Goal: Task Accomplishment & Management: Manage account settings

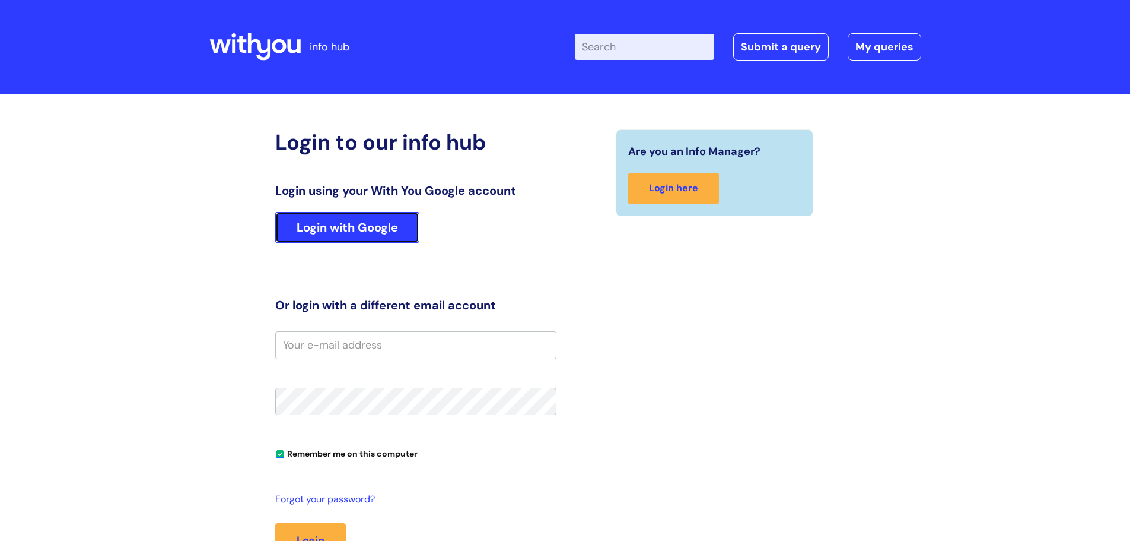
click at [405, 236] on link "Login with Google" at bounding box center [347, 227] width 144 height 31
